Goal: Task Accomplishment & Management: Use online tool/utility

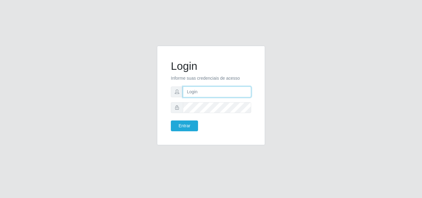
click at [207, 89] on input "text" at bounding box center [217, 92] width 68 height 11
type input "ana@saullus"
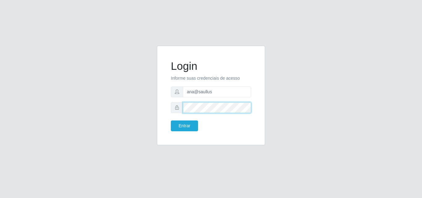
click at [171, 121] on button "Entrar" at bounding box center [184, 126] width 27 height 11
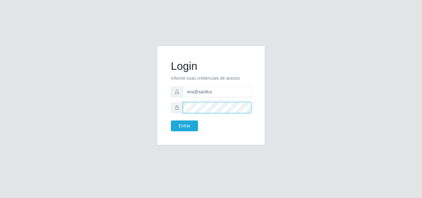
click at [171, 121] on button "Entrar" at bounding box center [184, 126] width 27 height 11
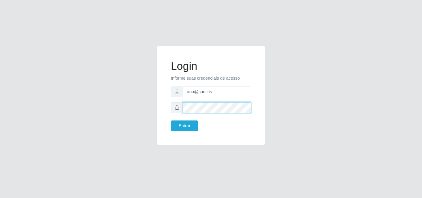
click at [171, 121] on button "Entrar" at bounding box center [184, 126] width 27 height 11
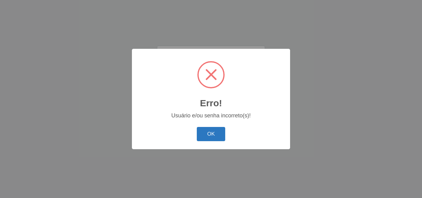
click at [211, 139] on button "OK" at bounding box center [211, 134] width 29 height 15
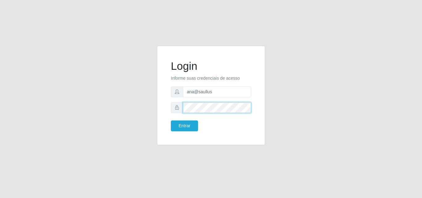
click at [171, 121] on button "Entrar" at bounding box center [184, 126] width 27 height 11
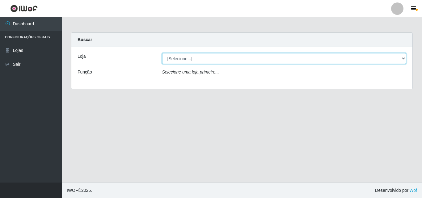
click at [404, 59] on select "[Selecione...] Saullus Supermercados" at bounding box center [284, 58] width 245 height 11
select select "423"
click at [162, 53] on select "[Selecione...] Saullus Supermercados" at bounding box center [284, 58] width 245 height 11
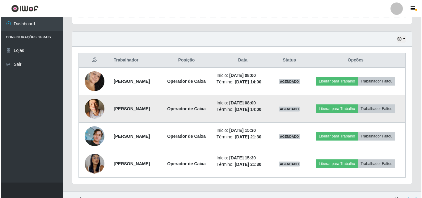
scroll to position [212, 0]
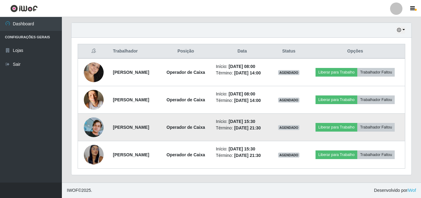
click at [92, 125] on img at bounding box center [94, 128] width 20 height 20
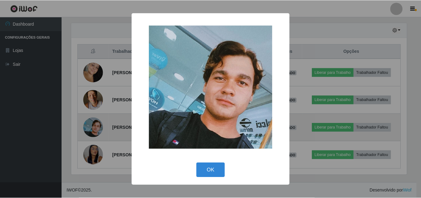
scroll to position [128, 337]
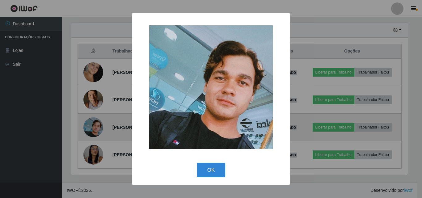
click at [92, 125] on div "× OK Cancel" at bounding box center [211, 99] width 422 height 198
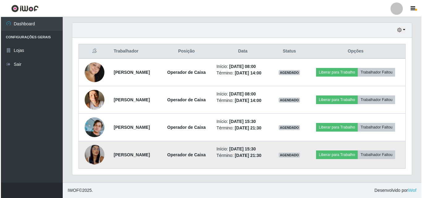
scroll to position [128, 340]
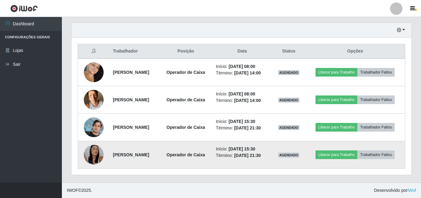
click at [88, 160] on img at bounding box center [94, 155] width 20 height 43
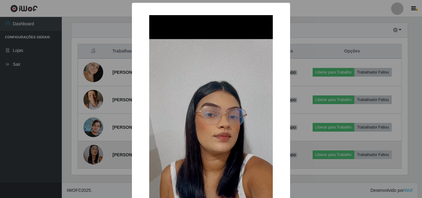
click at [88, 160] on div "× OK Cancel" at bounding box center [211, 99] width 422 height 198
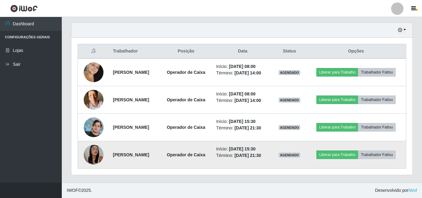
scroll to position [128, 340]
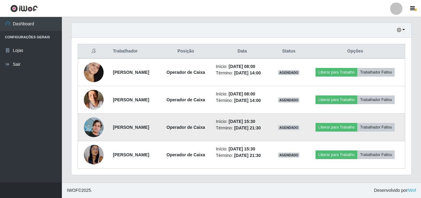
click at [92, 129] on img at bounding box center [94, 128] width 20 height 20
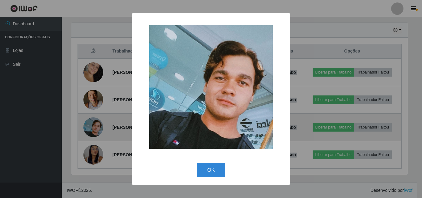
click at [92, 129] on div "× OK Cancel" at bounding box center [211, 99] width 422 height 198
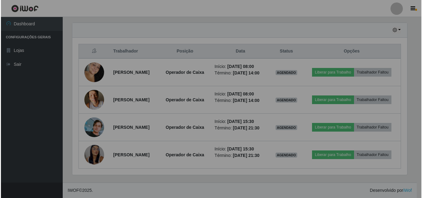
scroll to position [128, 340]
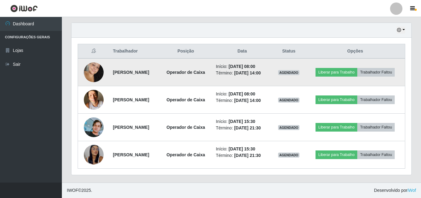
click at [100, 74] on img at bounding box center [94, 72] width 20 height 30
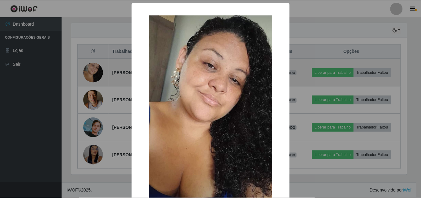
scroll to position [128, 337]
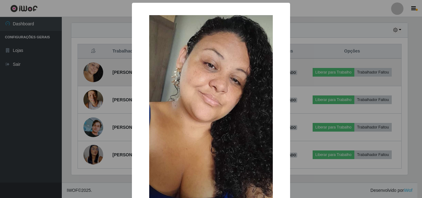
click at [100, 74] on div "× OK Cancel" at bounding box center [211, 99] width 422 height 198
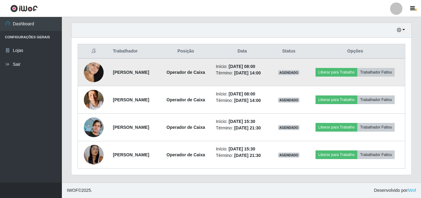
scroll to position [128, 340]
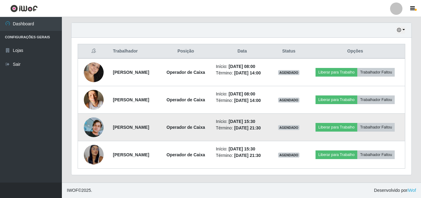
click at [89, 124] on img at bounding box center [94, 128] width 20 height 20
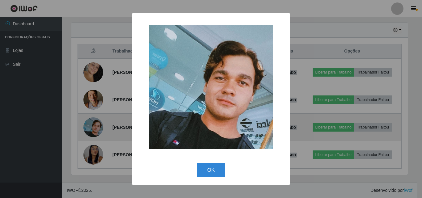
click at [89, 124] on div "× OK Cancel" at bounding box center [211, 99] width 422 height 198
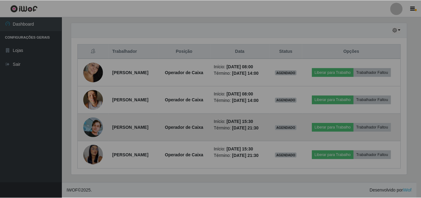
scroll to position [128, 340]
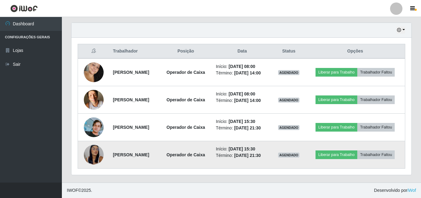
click at [94, 152] on img at bounding box center [94, 155] width 20 height 43
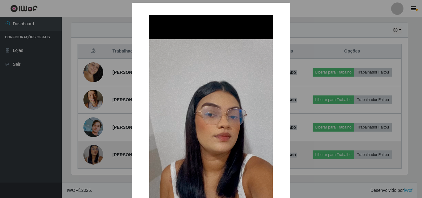
click at [94, 152] on div "× OK Cancel" at bounding box center [211, 99] width 422 height 198
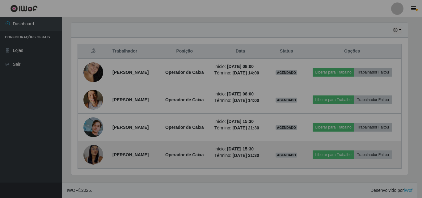
scroll to position [128, 340]
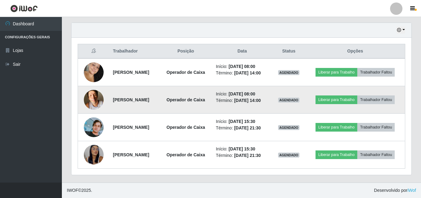
click at [90, 95] on img at bounding box center [94, 100] width 20 height 26
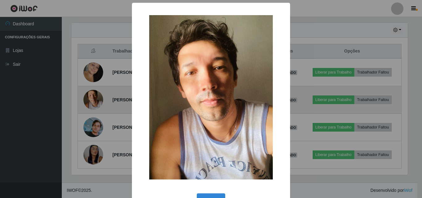
click at [90, 95] on div "× OK Cancel" at bounding box center [211, 99] width 422 height 198
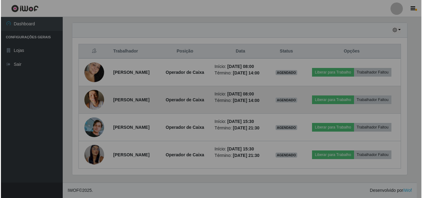
scroll to position [128, 340]
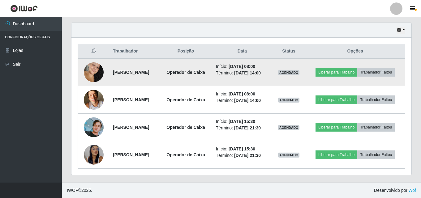
click at [89, 70] on img at bounding box center [94, 72] width 20 height 30
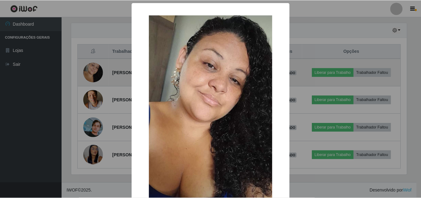
scroll to position [0, 0]
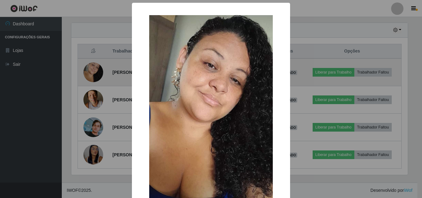
click at [89, 70] on div "× OK Cancel" at bounding box center [211, 99] width 422 height 198
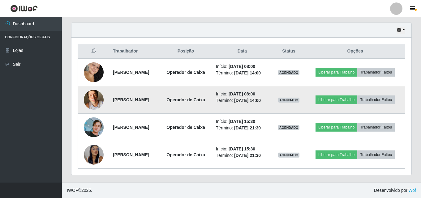
click at [92, 98] on img at bounding box center [94, 100] width 20 height 26
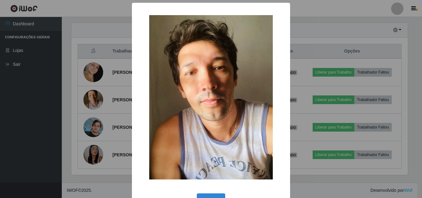
click at [92, 102] on div "× OK Cancel" at bounding box center [211, 99] width 422 height 198
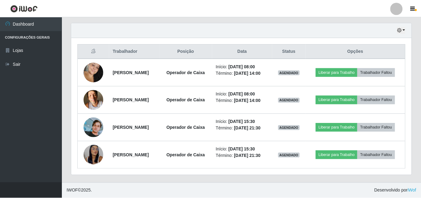
scroll to position [128, 340]
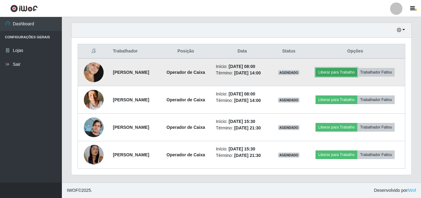
click at [345, 71] on button "Liberar para Trabalho" at bounding box center [336, 72] width 42 height 9
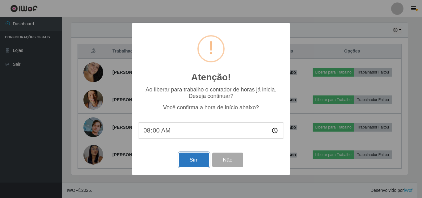
click at [195, 164] on button "Sim" at bounding box center [194, 160] width 30 height 15
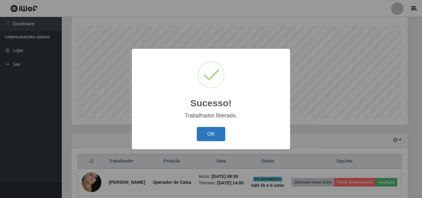
click at [219, 142] on button "OK" at bounding box center [211, 134] width 29 height 15
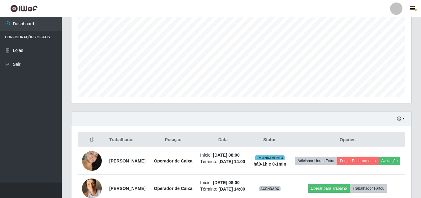
scroll to position [195, 0]
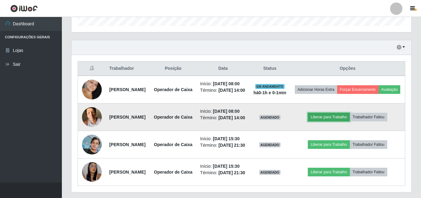
click at [328, 122] on button "Liberar para Trabalho" at bounding box center [329, 117] width 42 height 9
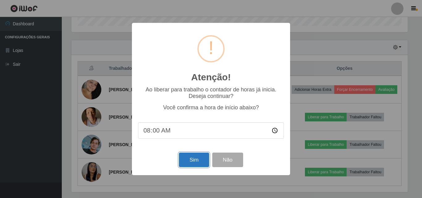
click at [201, 161] on button "Sim" at bounding box center [194, 160] width 30 height 15
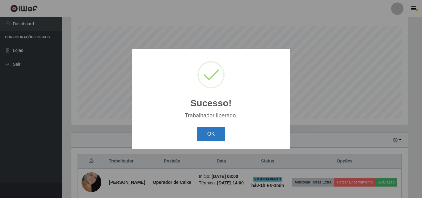
click at [206, 133] on button "OK" at bounding box center [211, 134] width 29 height 15
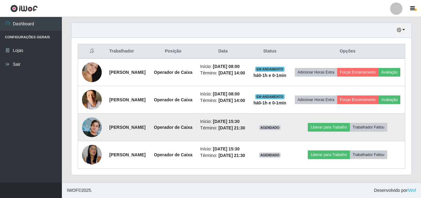
scroll to position [257, 0]
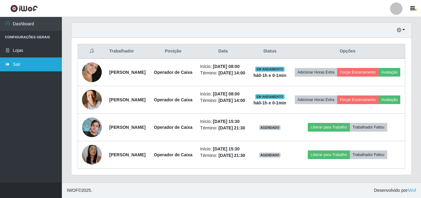
click at [42, 61] on link "Sair" at bounding box center [31, 65] width 62 height 14
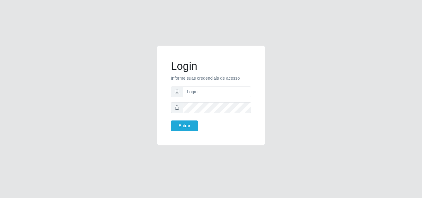
click at [42, 62] on div "Login Informe suas credenciais de acesso Entrar" at bounding box center [211, 99] width 353 height 107
